Goal: Information Seeking & Learning: Learn about a topic

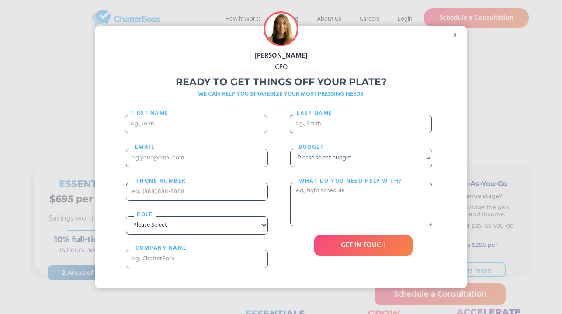
click at [455, 36] on div "x" at bounding box center [457, 32] width 20 height 13
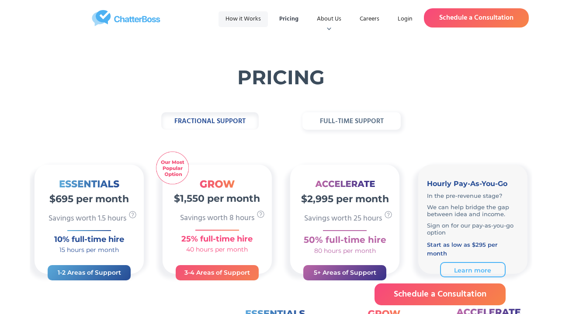
click at [253, 19] on link "How it Works" at bounding box center [242, 19] width 49 height 16
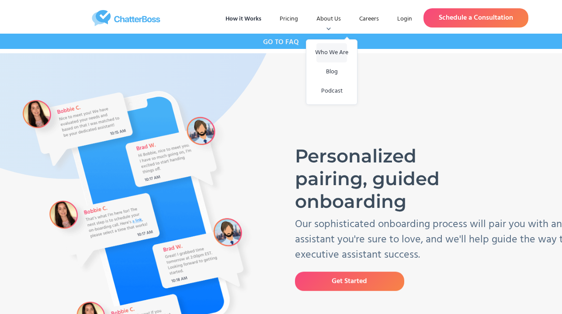
click at [329, 48] on link "Who We Are" at bounding box center [331, 52] width 31 height 19
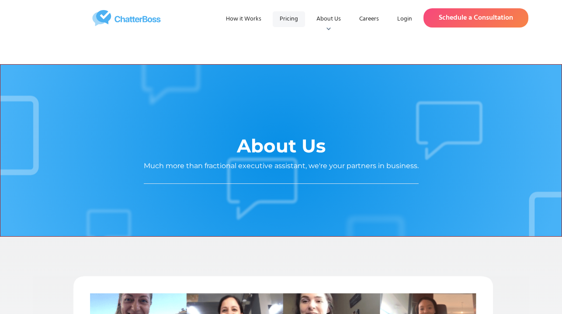
click at [282, 24] on link "Pricing" at bounding box center [289, 19] width 32 height 16
